Goal: Information Seeking & Learning: Learn about a topic

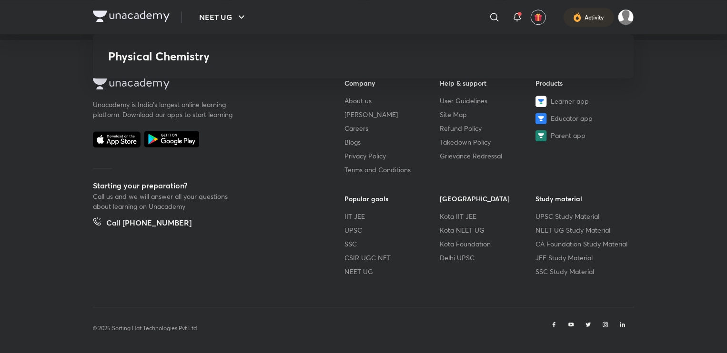
scroll to position [1234, 0]
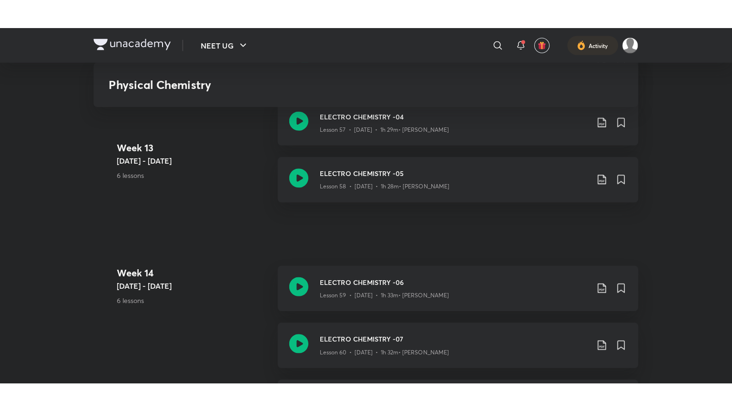
scroll to position [4139, 0]
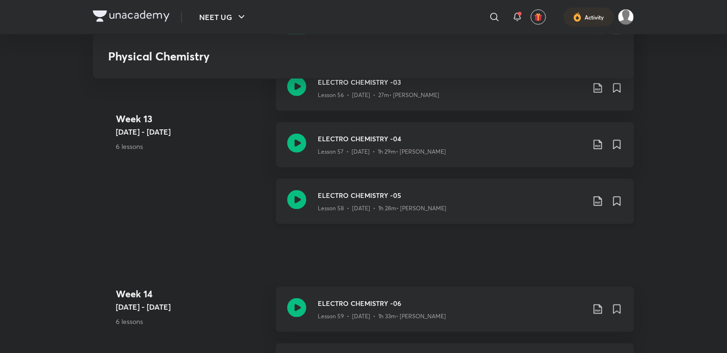
click at [303, 200] on icon at bounding box center [296, 200] width 19 height 19
